Goal: Information Seeking & Learning: Compare options

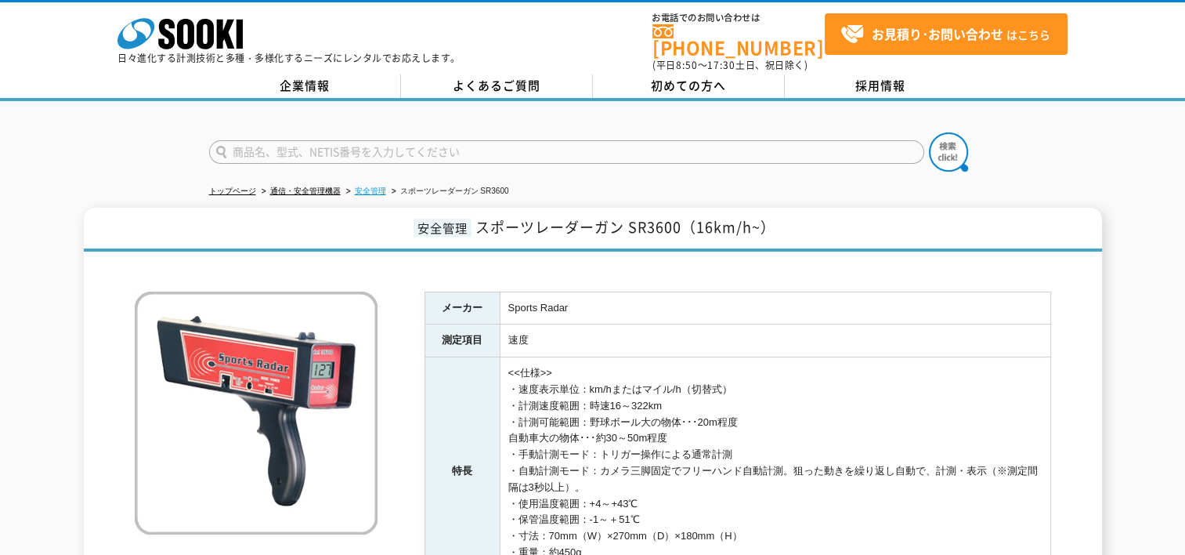
click at [383, 186] on link "安全管理" at bounding box center [370, 190] width 31 height 9
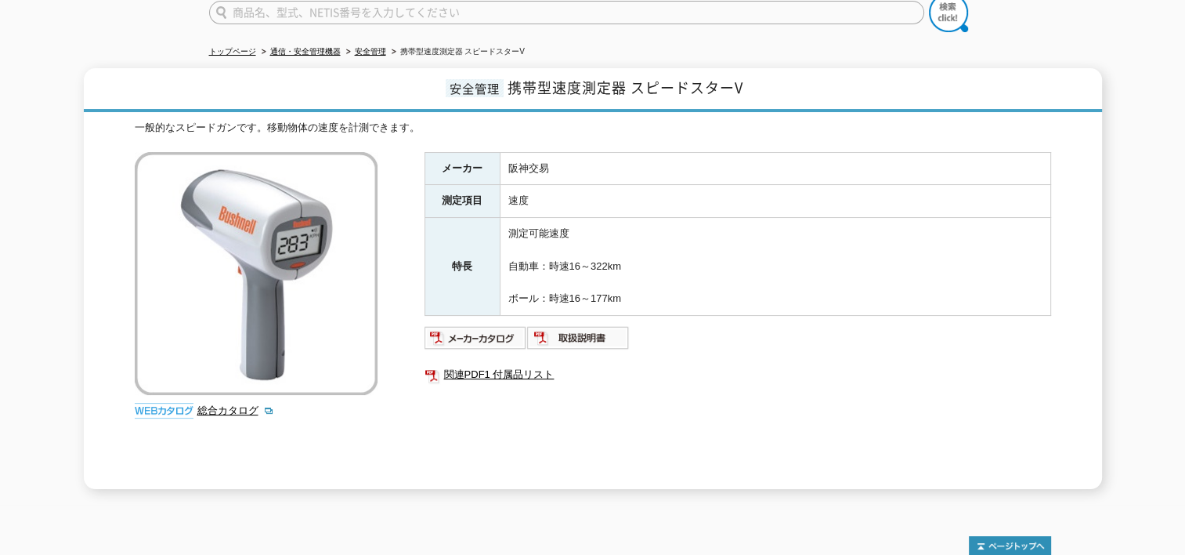
scroll to position [285, 0]
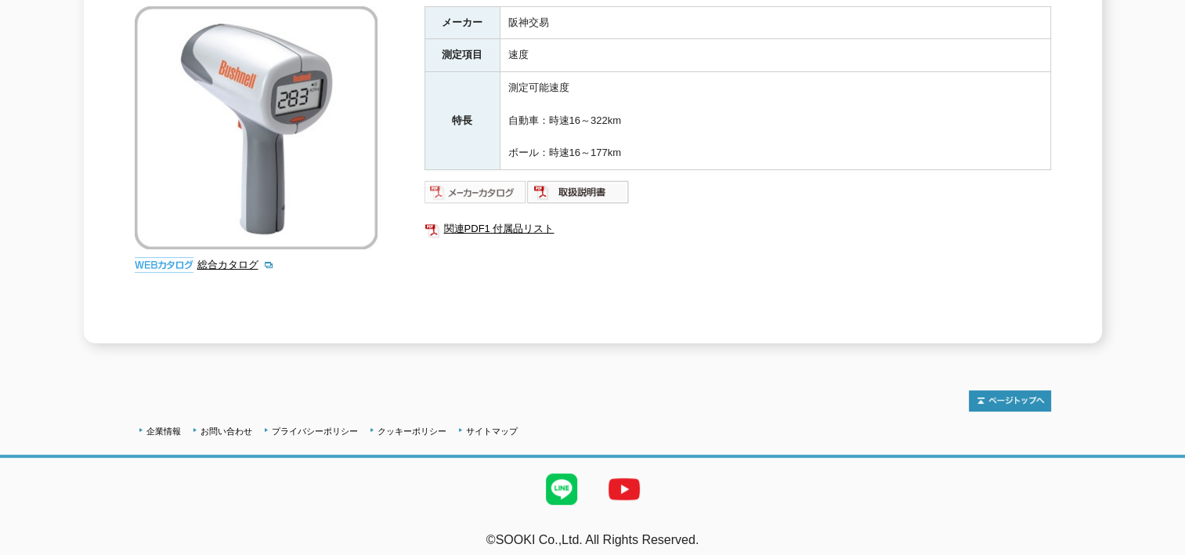
click at [476, 179] on img at bounding box center [476, 191] width 103 height 25
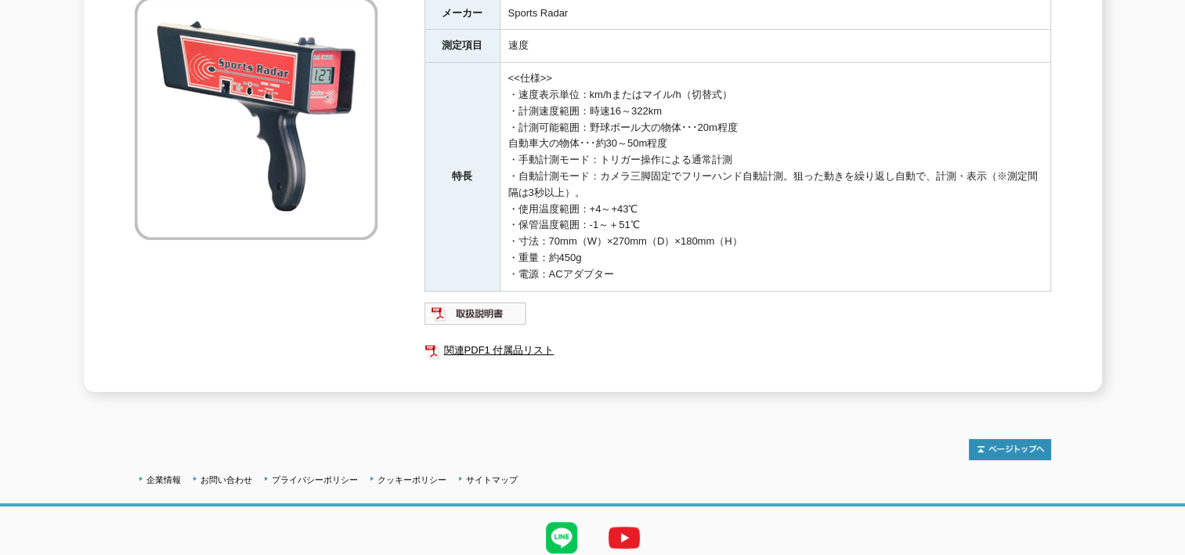
scroll to position [313, 0]
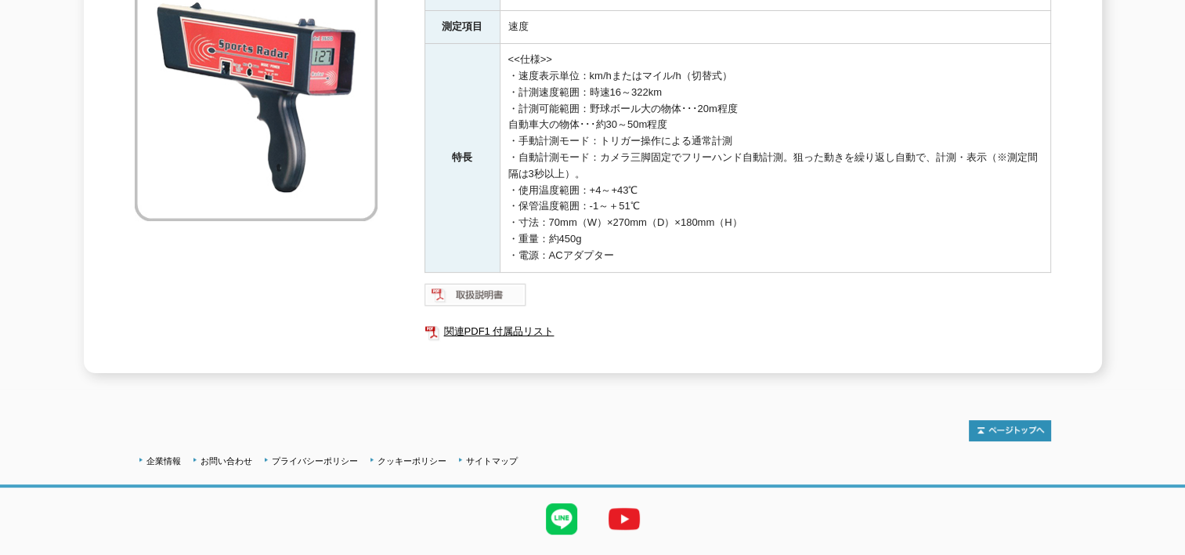
click at [517, 291] on img at bounding box center [476, 294] width 103 height 25
